Goal: Task Accomplishment & Management: Complete application form

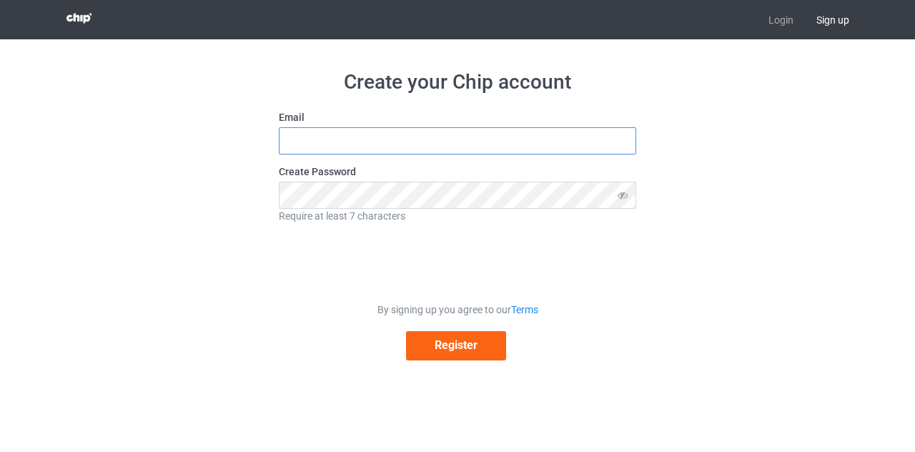
click at [421, 139] on input "text" at bounding box center [458, 140] width 358 height 27
click at [451, 354] on button "Register" at bounding box center [456, 345] width 100 height 29
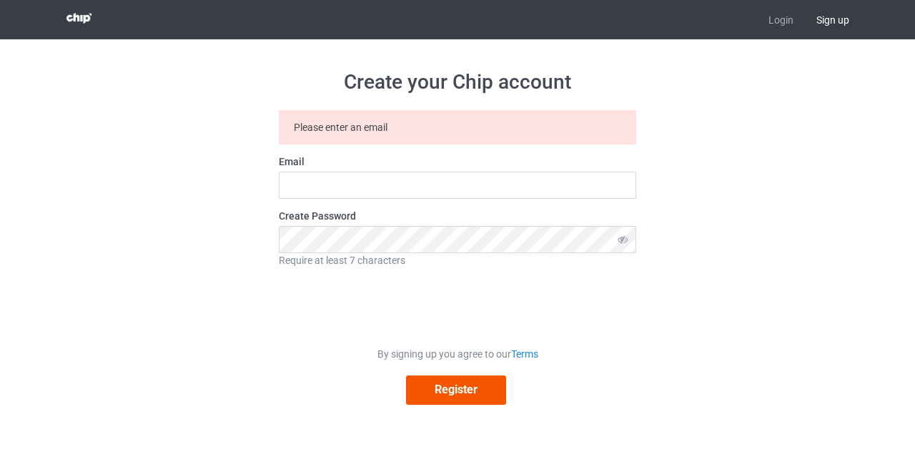
click at [451, 354] on div "By signing up you agree to our Terms" at bounding box center [458, 354] width 358 height 14
click at [833, 19] on span "Sign up" at bounding box center [833, 19] width 56 height 39
